Goal: Task Accomplishment & Management: Manage account settings

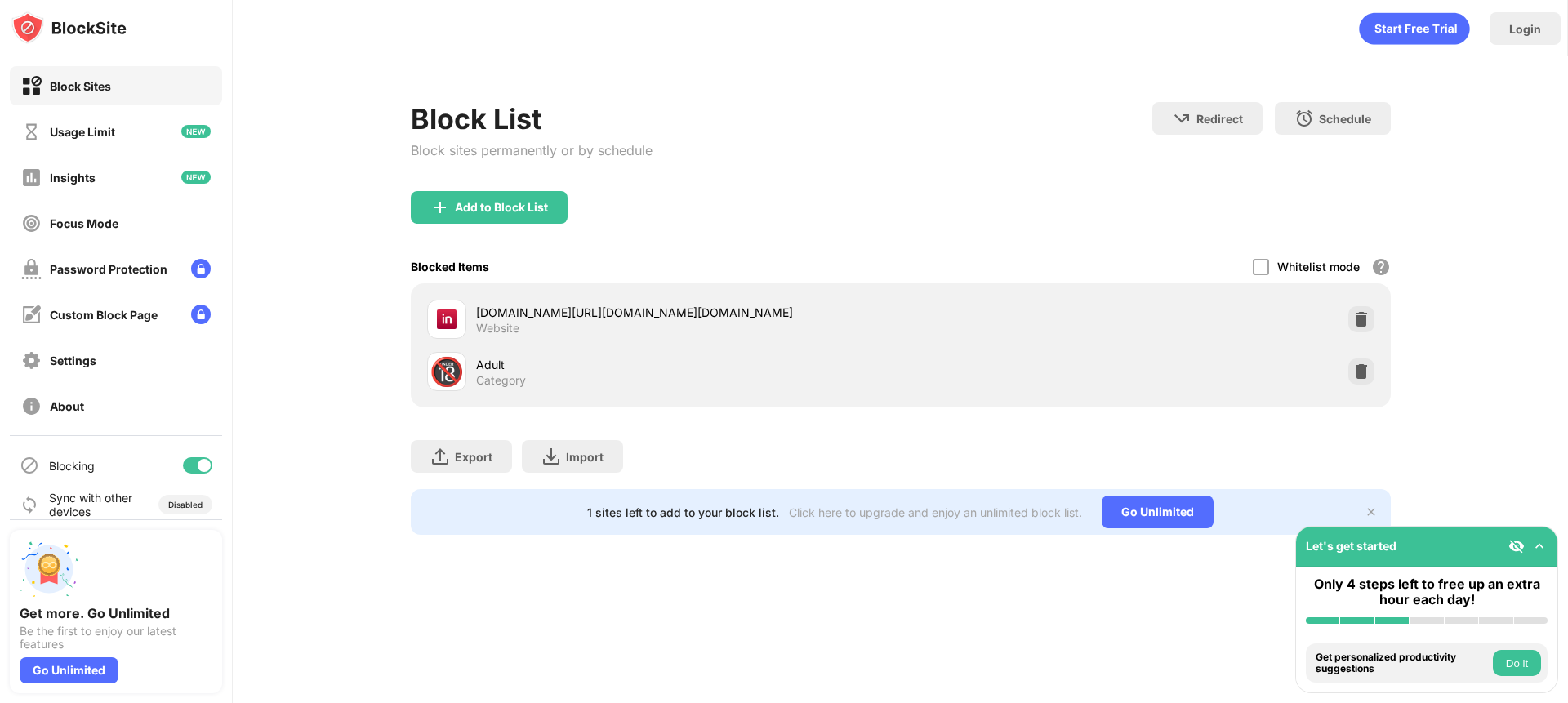
click at [197, 451] on div "Blocking" at bounding box center [116, 466] width 213 height 39
click at [197, 462] on div at bounding box center [203, 465] width 13 height 13
click at [188, 473] on div "Blocking" at bounding box center [116, 466] width 213 height 39
click at [188, 470] on div at bounding box center [197, 465] width 30 height 16
